Goal: Task Accomplishment & Management: Use online tool/utility

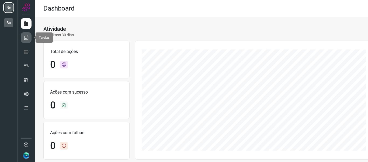
click at [26, 39] on icon at bounding box center [26, 37] width 6 height 5
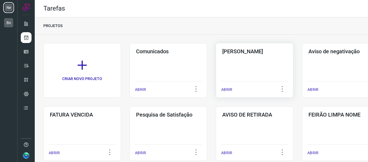
click at [302, 69] on div "Pós Serviço ABRIR" at bounding box center [341, 70] width 78 height 54
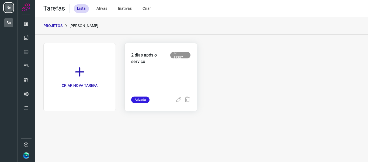
click at [172, 68] on div at bounding box center [160, 81] width 59 height 30
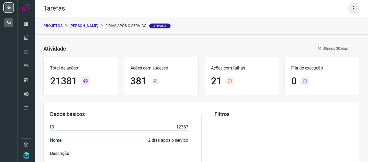
click at [349, 9] on icon at bounding box center [353, 8] width 11 height 11
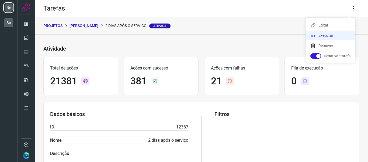
click at [326, 34] on li "Executar" at bounding box center [330, 35] width 49 height 9
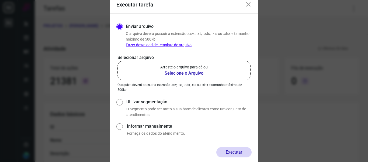
click at [186, 71] on b "Selecione o Arquivo" at bounding box center [183, 73] width 47 height 6
click at [0, 0] on input "Arraste o arquivo para cá ou Selecione o Arquivo" at bounding box center [0, 0] width 0 height 0
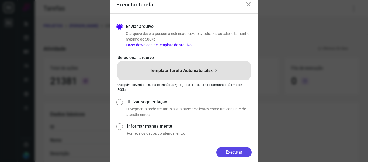
click at [229, 154] on button "Executar" at bounding box center [234, 152] width 35 height 10
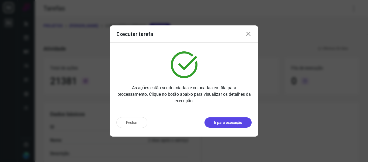
click at [228, 122] on p "Ir para execução" at bounding box center [228, 122] width 28 height 6
